Goal: Task Accomplishment & Management: Manage account settings

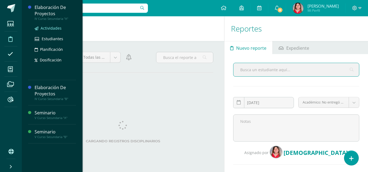
click at [66, 26] on link "Actividades" at bounding box center [55, 28] width 41 height 6
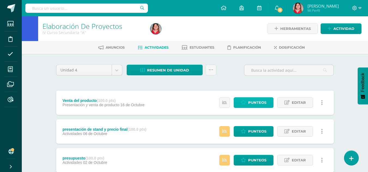
click at [256, 104] on span "Punteos" at bounding box center [257, 103] width 18 height 10
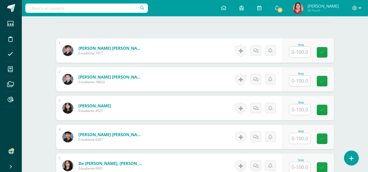
scroll to position [151, 0]
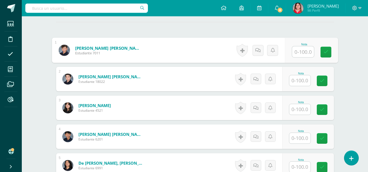
click at [301, 51] on input "text" at bounding box center [303, 52] width 22 height 11
type input "75"
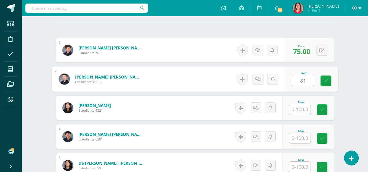
type input "81"
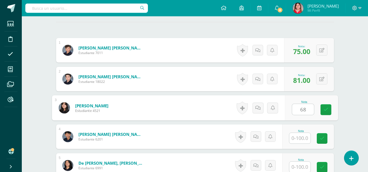
type input "68"
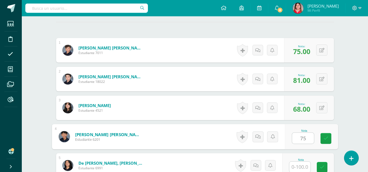
type input "75"
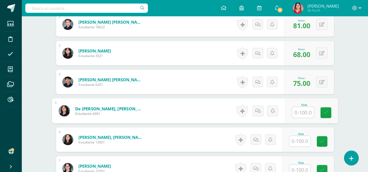
scroll to position [217, 0]
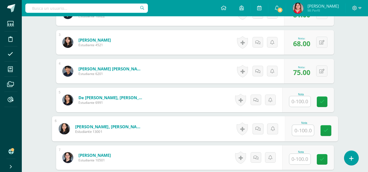
click at [300, 130] on input "text" at bounding box center [303, 130] width 22 height 11
type input "42"
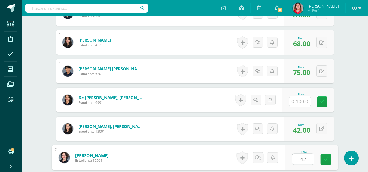
type input "42"
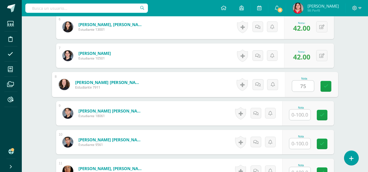
type input "75"
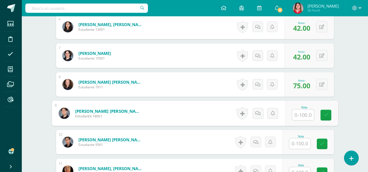
type input "4"
type input "54"
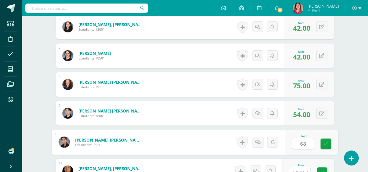
type input "68"
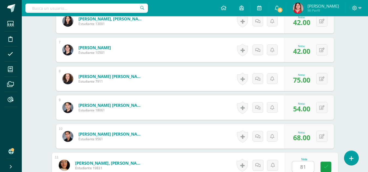
type input "81"
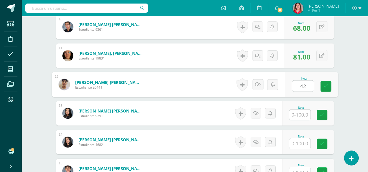
type input "42"
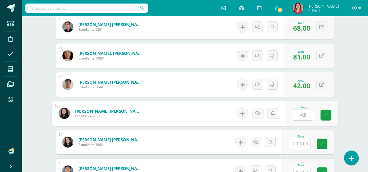
type input "42"
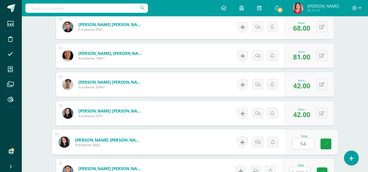
type input "54"
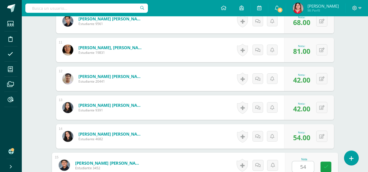
type input "54"
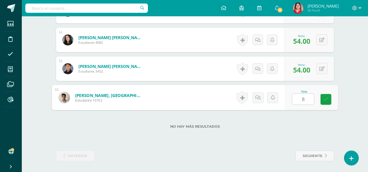
type input "81"
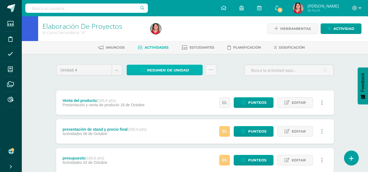
click at [155, 71] on span "Resumen de unidad" at bounding box center [168, 70] width 42 height 10
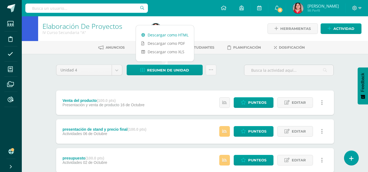
click at [167, 33] on link "Descargar como HTML" at bounding box center [165, 35] width 58 height 8
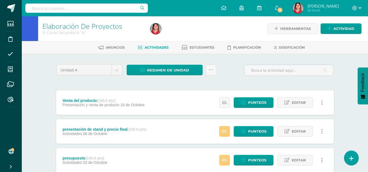
click at [114, 9] on input "text" at bounding box center [86, 8] width 122 height 9
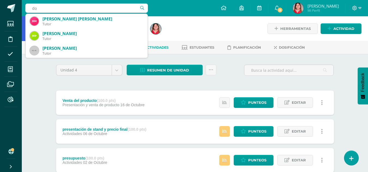
type input "d"
type input "anika"
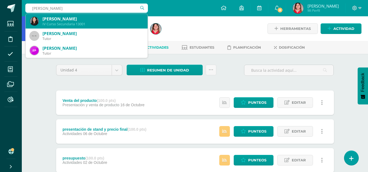
click at [96, 20] on div "Ánika Nicole Donis Quán" at bounding box center [92, 19] width 101 height 6
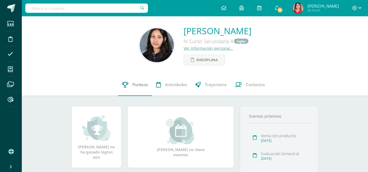
click at [140, 83] on span "Punteos" at bounding box center [140, 85] width 16 height 6
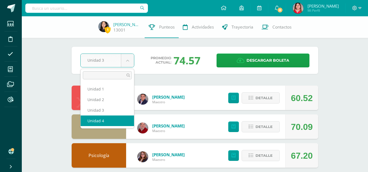
select select "Unidad 4"
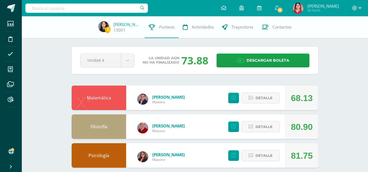
scroll to position [150, 0]
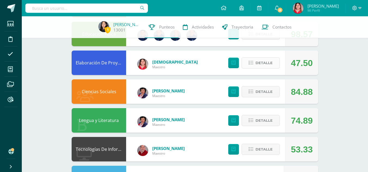
click at [264, 62] on span "Detalle" at bounding box center [263, 63] width 17 height 10
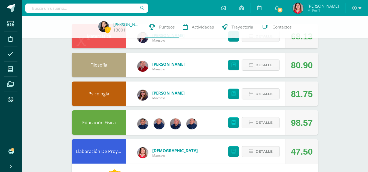
scroll to position [0, 0]
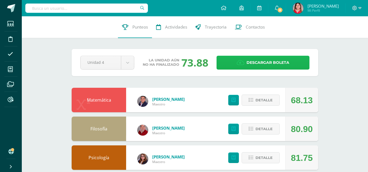
click at [271, 62] on span "Descargar boleta" at bounding box center [267, 62] width 43 height 13
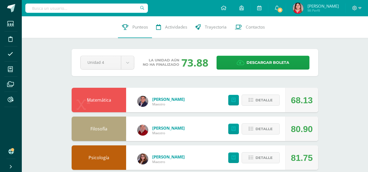
click at [116, 7] on input "text" at bounding box center [86, 8] width 122 height 9
type input "luis melgar"
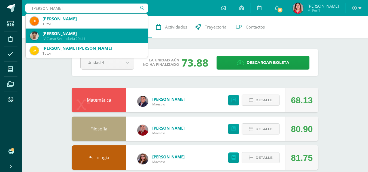
click at [109, 34] on div "Juan Luis Melgar Pedroza" at bounding box center [92, 34] width 101 height 6
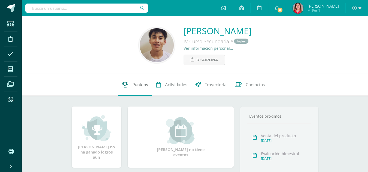
click at [140, 87] on span "Punteos" at bounding box center [140, 85] width 16 height 6
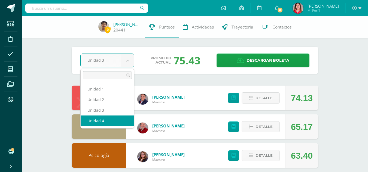
select select "Unidad 4"
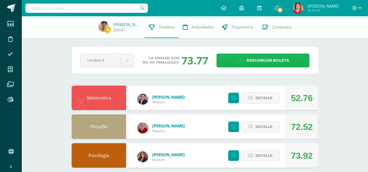
click at [272, 61] on span "Descargar boleta" at bounding box center [267, 60] width 43 height 13
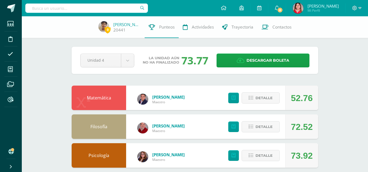
click at [87, 6] on input "text" at bounding box center [86, 8] width 122 height 9
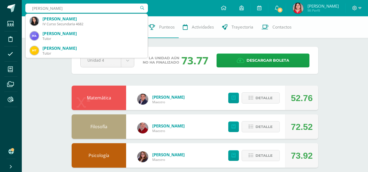
type input "jimena parada"
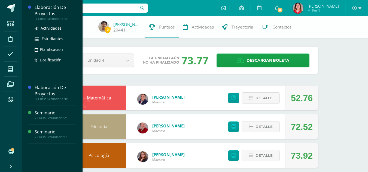
click at [70, 16] on div "Elaboración De Proyectos" at bounding box center [55, 10] width 41 height 13
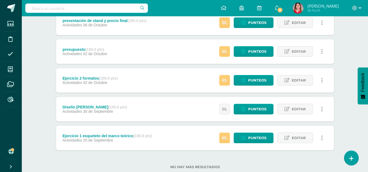
scroll to position [120, 0]
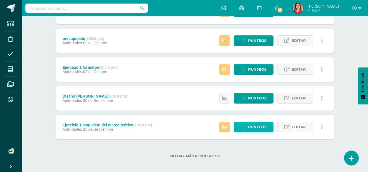
click at [244, 125] on icon at bounding box center [243, 127] width 5 height 5
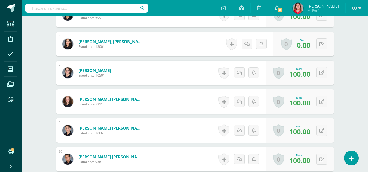
scroll to position [452, 0]
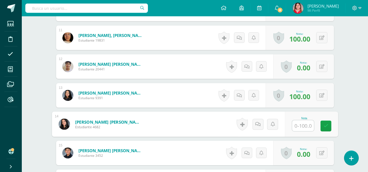
click at [301, 128] on input "text" at bounding box center [303, 126] width 22 height 11
type input "0"
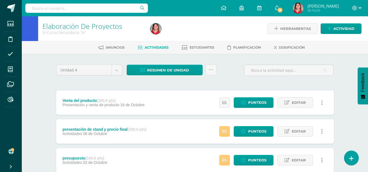
scroll to position [123, 0]
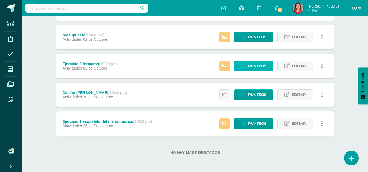
click at [251, 64] on span "Punteos" at bounding box center [257, 66] width 18 height 10
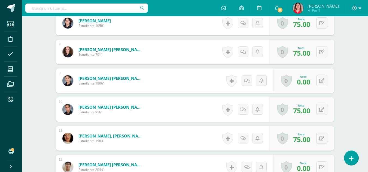
scroll to position [502, 0]
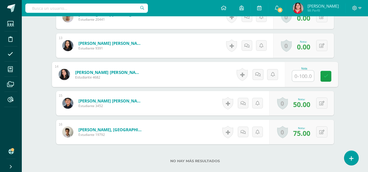
click at [299, 75] on input "text" at bounding box center [303, 76] width 22 height 11
type input "0"
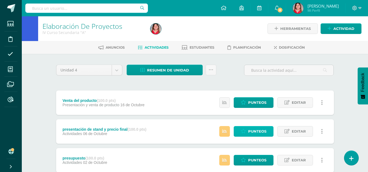
click at [257, 134] on span "Punteos" at bounding box center [257, 132] width 18 height 10
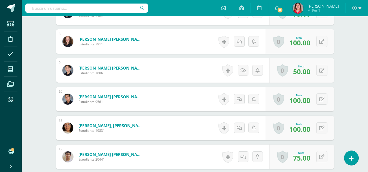
scroll to position [512, 0]
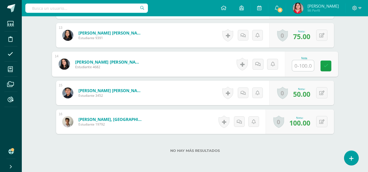
click at [303, 67] on input "text" at bounding box center [303, 65] width 22 height 11
type input "50"
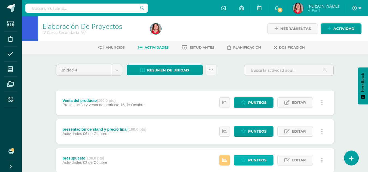
click at [254, 160] on span "Punteos" at bounding box center [257, 160] width 18 height 10
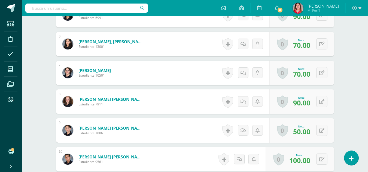
scroll to position [452, 0]
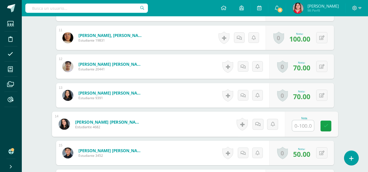
click at [299, 128] on input "text" at bounding box center [303, 126] width 22 height 11
type input "50"
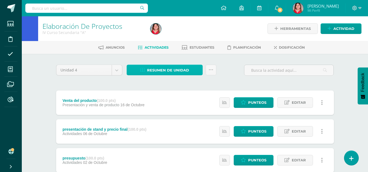
click at [161, 69] on span "Resumen de unidad" at bounding box center [168, 70] width 42 height 10
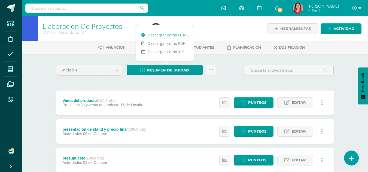
click at [159, 35] on link "Descargar como HTML" at bounding box center [165, 35] width 58 height 8
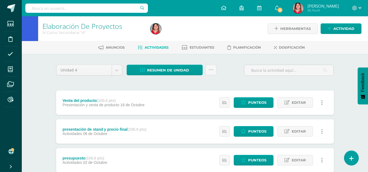
click at [72, 7] on input "text" at bounding box center [86, 8] width 122 height 9
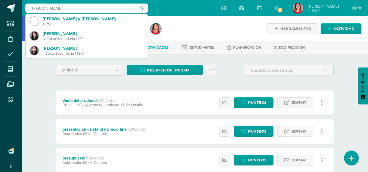
type input "jimena parada"
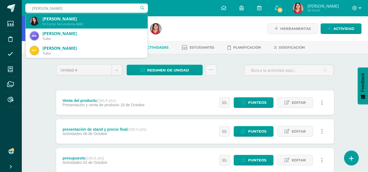
click at [62, 26] on div "IV Curso Secundaria 4682" at bounding box center [92, 24] width 101 height 5
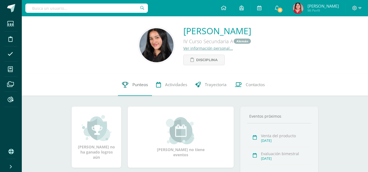
click at [140, 87] on span "Punteos" at bounding box center [140, 85] width 16 height 6
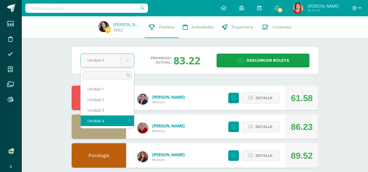
select select "Unidad 4"
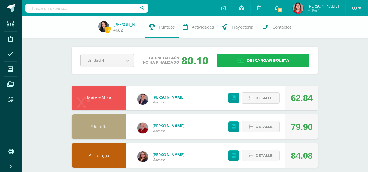
click at [270, 58] on span "Descargar boleta" at bounding box center [267, 60] width 43 height 13
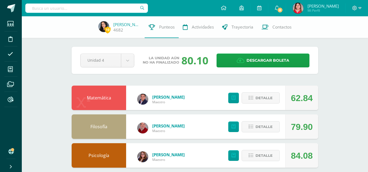
click at [73, 9] on input "text" at bounding box center [86, 8] width 122 height 9
type input "andrea noriega"
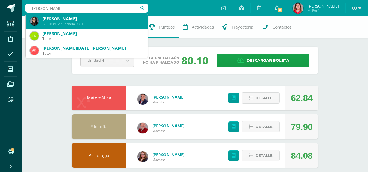
click at [71, 21] on div "María Andrea Noriega Cosenza" at bounding box center [92, 19] width 101 height 6
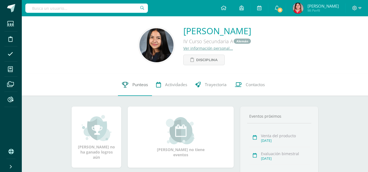
click at [139, 85] on span "Punteos" at bounding box center [140, 85] width 16 height 6
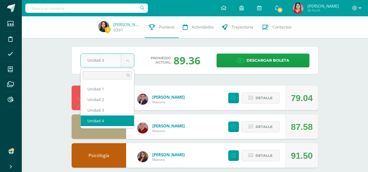
select select "Unidad 4"
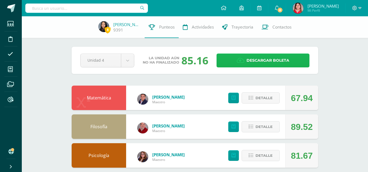
click at [264, 61] on span "Descargar boleta" at bounding box center [267, 60] width 43 height 13
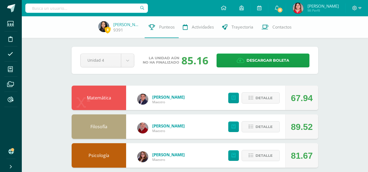
click at [81, 10] on input "text" at bounding box center [86, 8] width 122 height 9
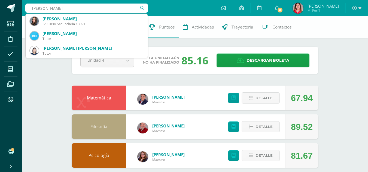
type input "pamela villeda"
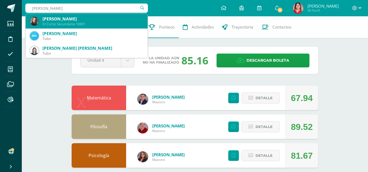
click at [86, 22] on div "IV Curso Secundaria 10891" at bounding box center [92, 24] width 101 height 5
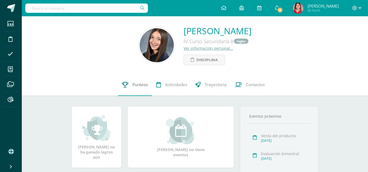
click at [130, 82] on link "Punteos" at bounding box center [135, 85] width 34 height 22
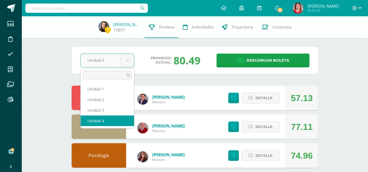
select select "Unidad 4"
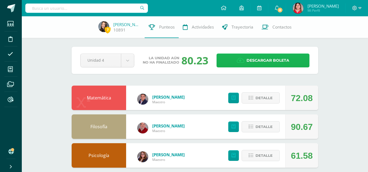
click at [274, 63] on span "Descargar boleta" at bounding box center [267, 60] width 43 height 13
